Goal: Information Seeking & Learning: Understand process/instructions

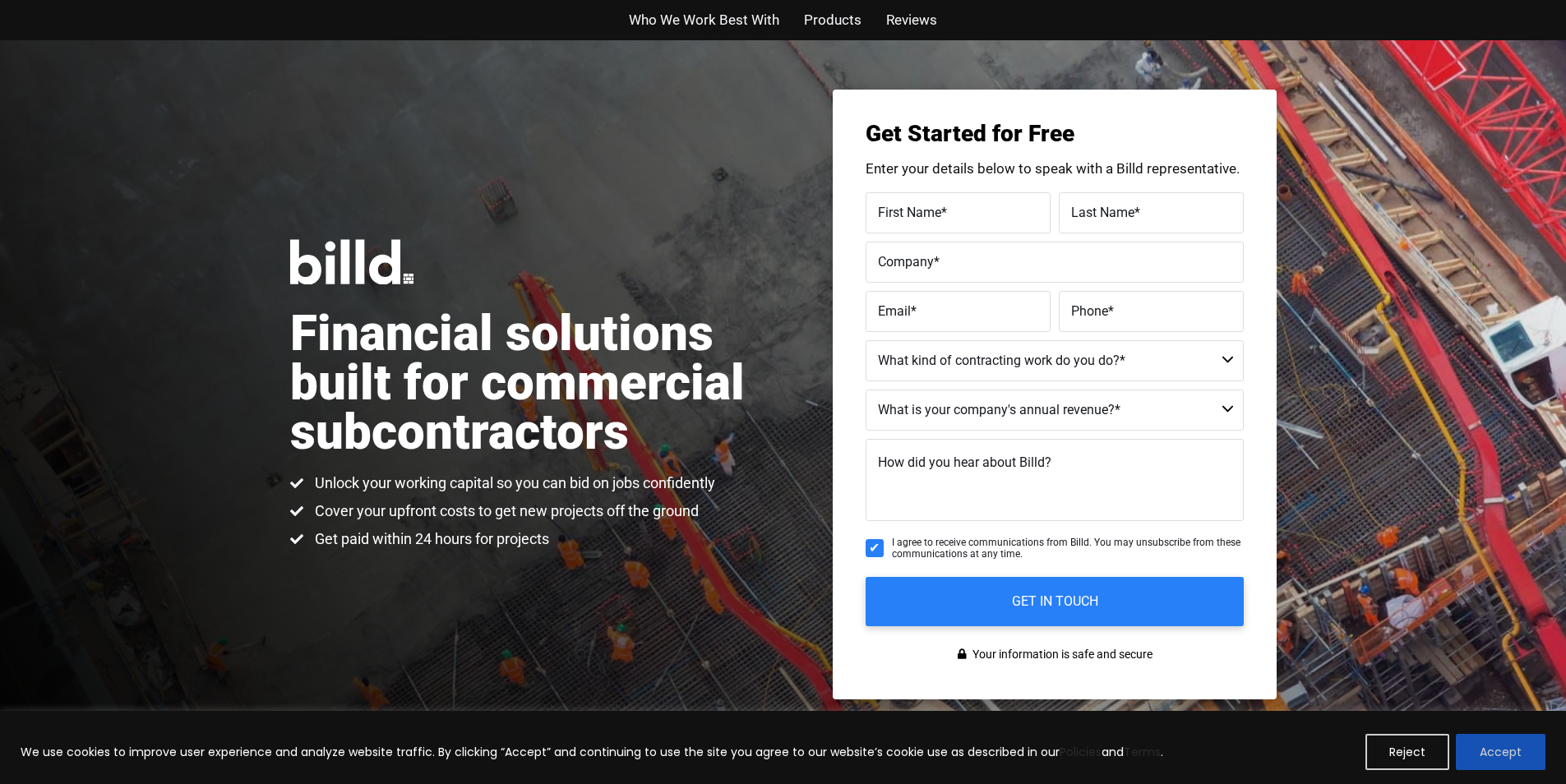
click at [1541, 750] on button "Accept" at bounding box center [1500, 752] width 89 height 36
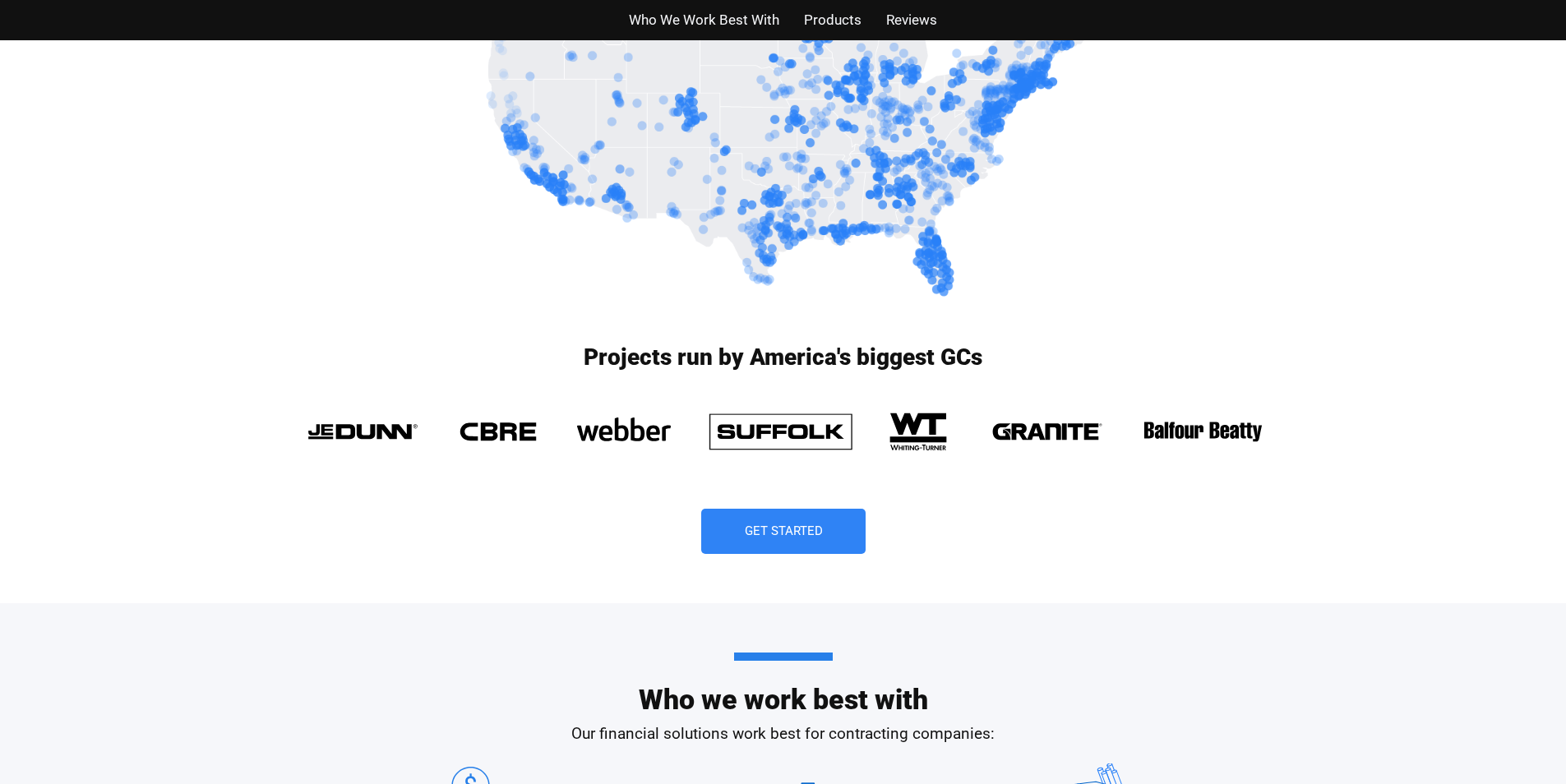
scroll to position [1397, 0]
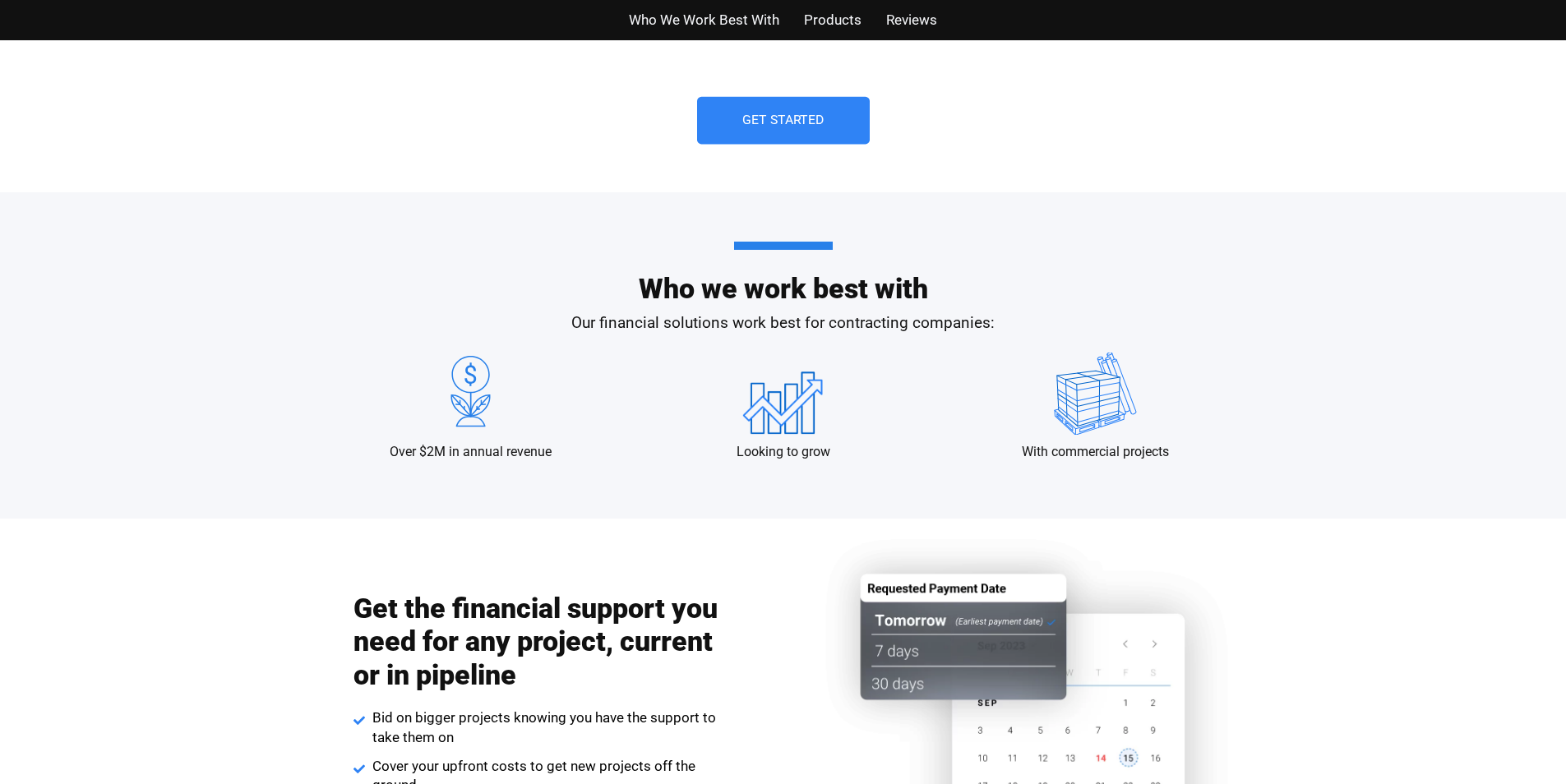
click at [837, 122] on link "Get Started" at bounding box center [783, 121] width 173 height 47
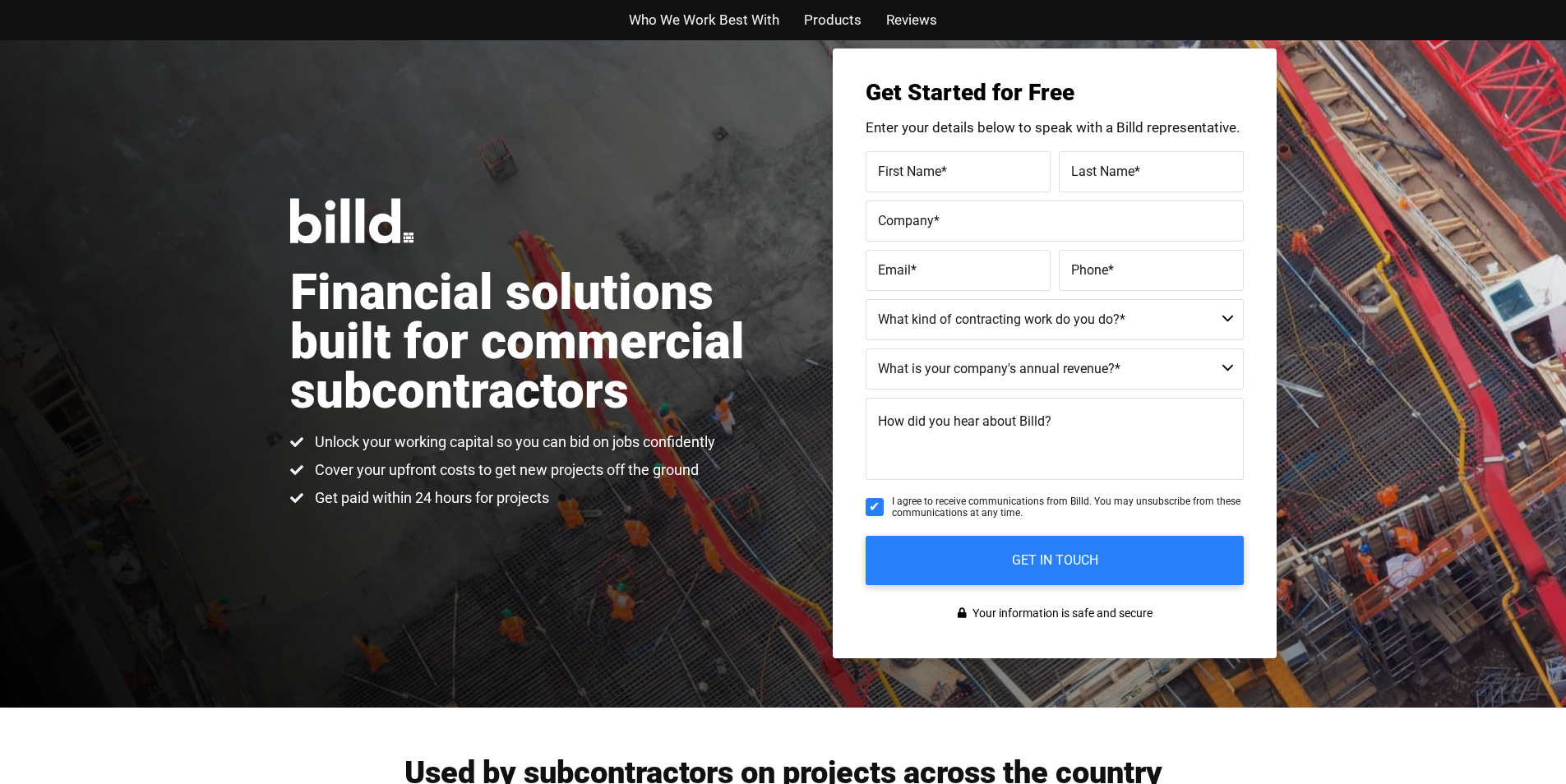
scroll to position [40, 0]
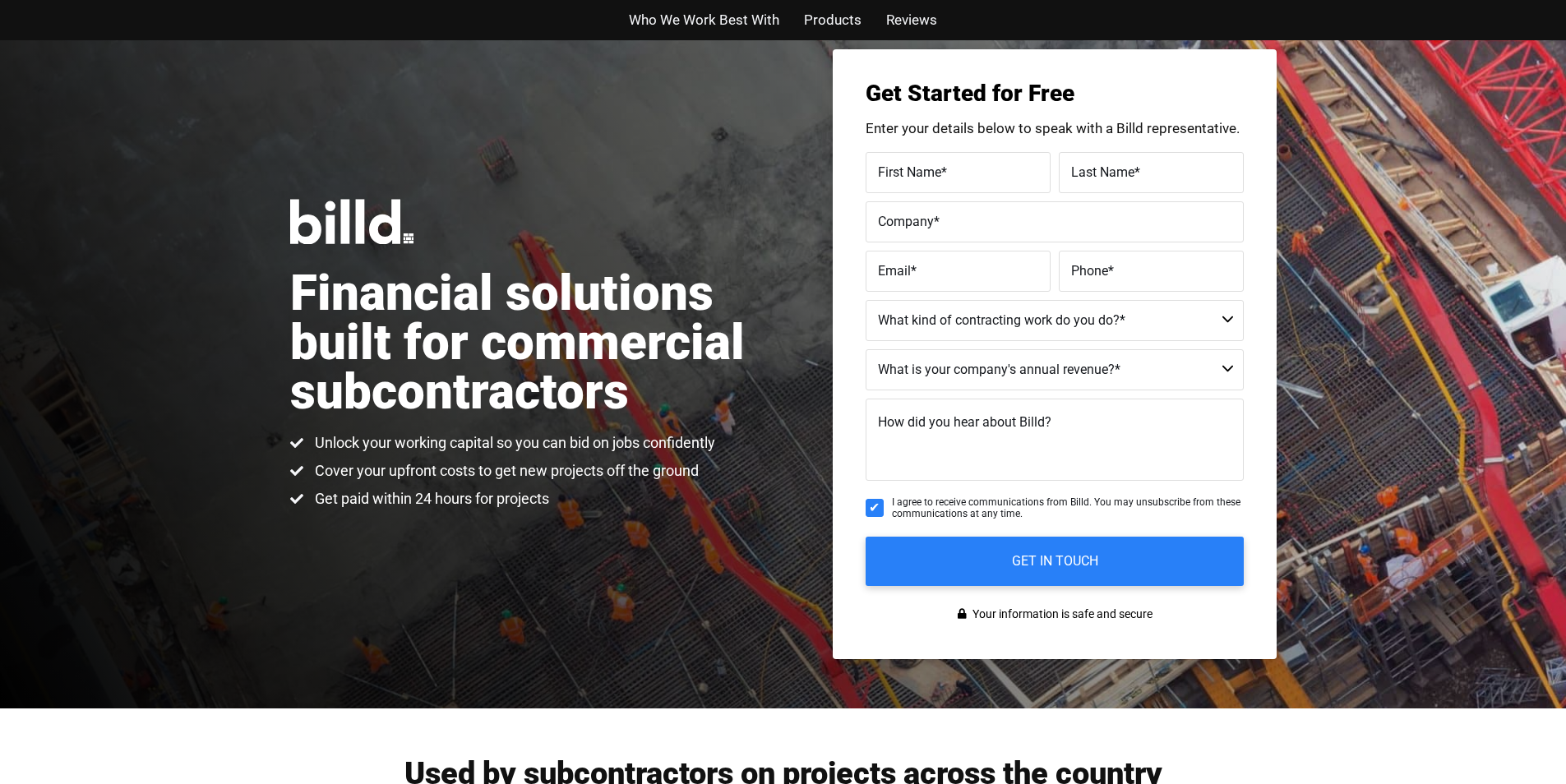
click at [912, 502] on span "I agree to receive communications from Billd. You may unsubscribe from these co…" at bounding box center [1067, 508] width 352 height 24
click at [884, 502] on input "I agree to receive communications from Billd. You may unsubscribe from these co…" at bounding box center [874, 508] width 18 height 18
checkbox input "false"
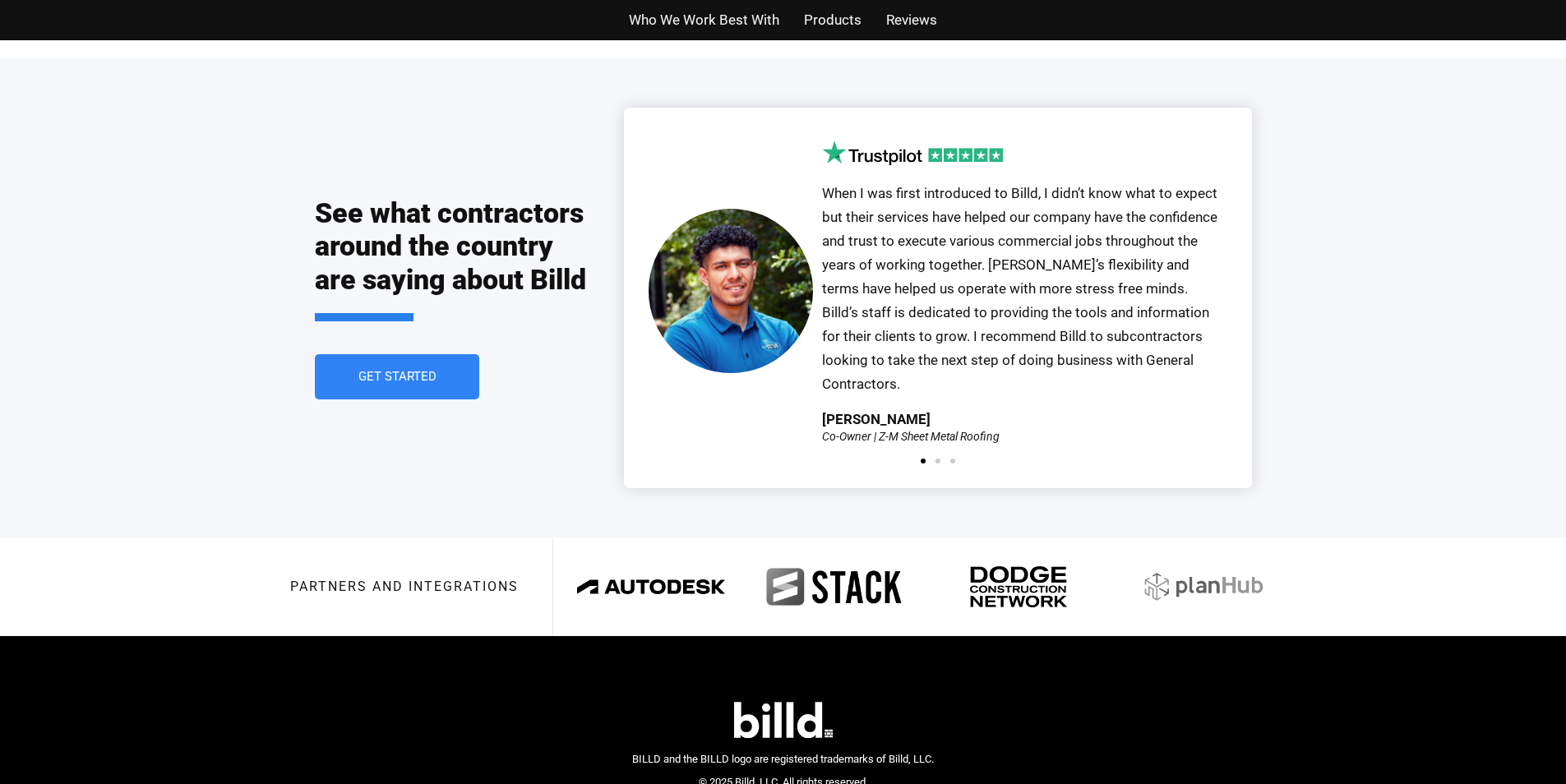
scroll to position [3634, 0]
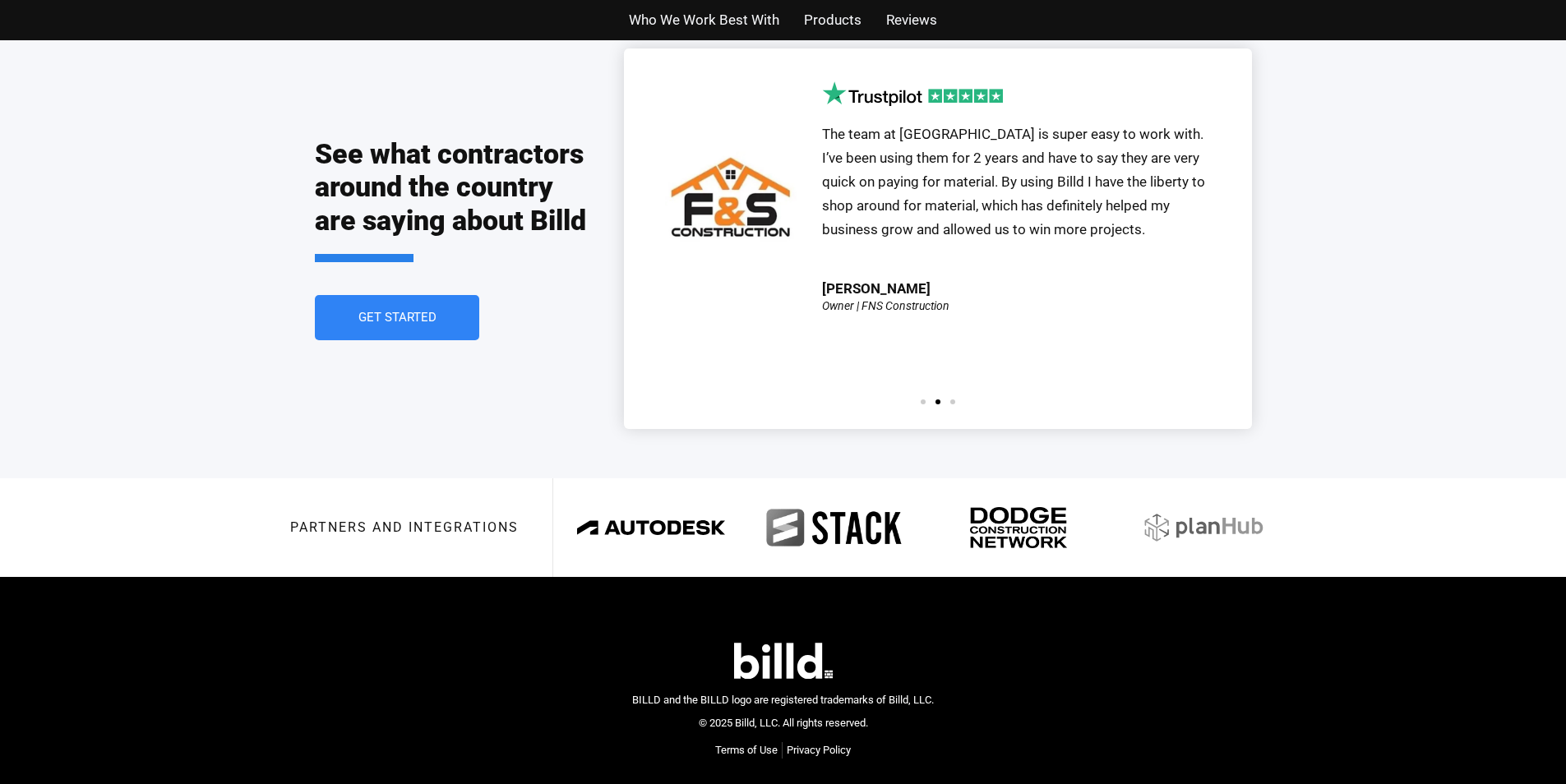
click at [722, 742] on link "Terms of Use" at bounding box center [746, 750] width 63 height 16
